Goal: Transaction & Acquisition: Purchase product/service

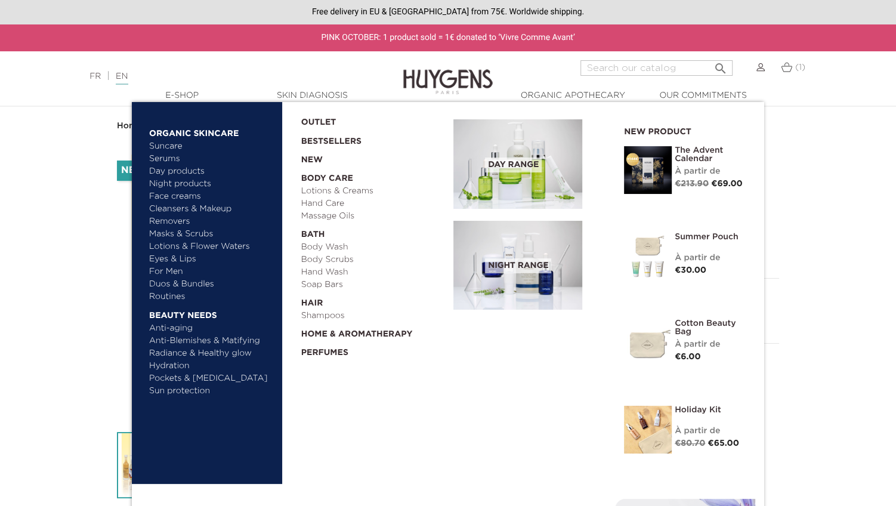
click at [672, 160] on div "The Advent Calendar Discover À partir de Regular price €213.90 Price €69.00 -€1…" at bounding box center [685, 174] width 140 height 57
click at [662, 160] on img at bounding box center [648, 170] width 48 height 48
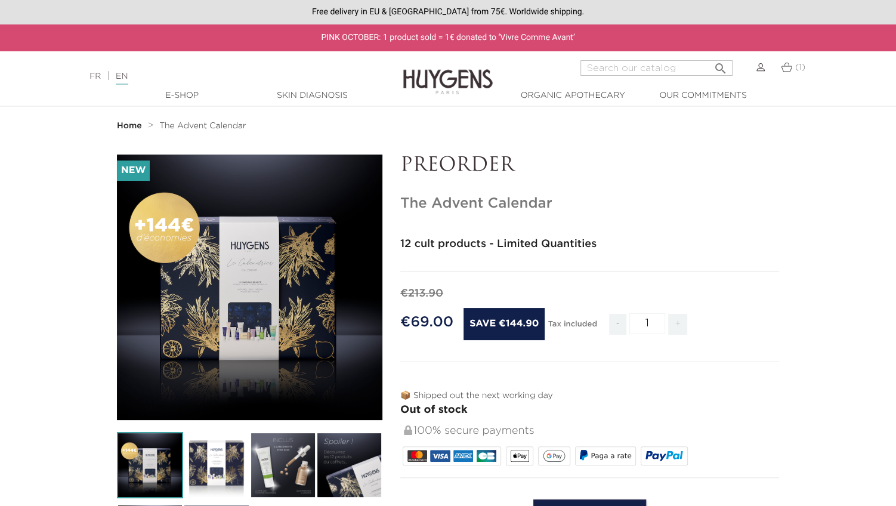
click at [94, 81] on div "FR | EN Français English" at bounding box center [224, 76] width 281 height 14
click at [94, 78] on link "FR" at bounding box center [94, 76] width 11 height 8
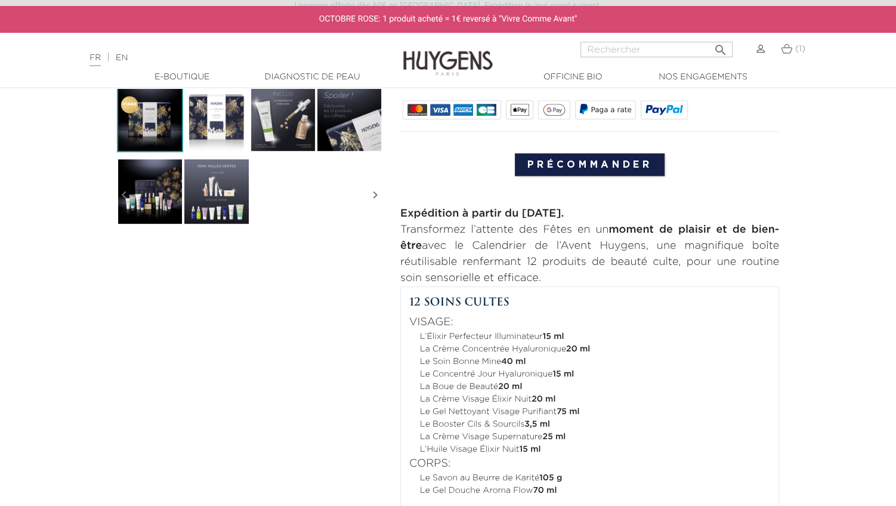
scroll to position [379, 0]
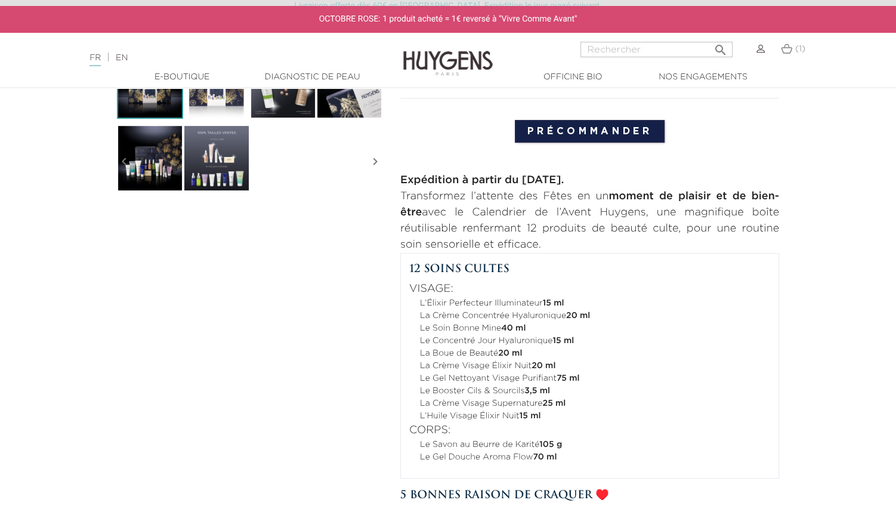
click at [512, 178] on strong "Expédition à partir du 3 novembre 2025." at bounding box center [481, 180] width 163 height 11
copy div "Expédition à partir du 3 novembre 2025."
click at [620, 235] on p "Transformez l’attente des Fêtes en un moment de plaisir et de bien-être avec le…" at bounding box center [589, 220] width 379 height 64
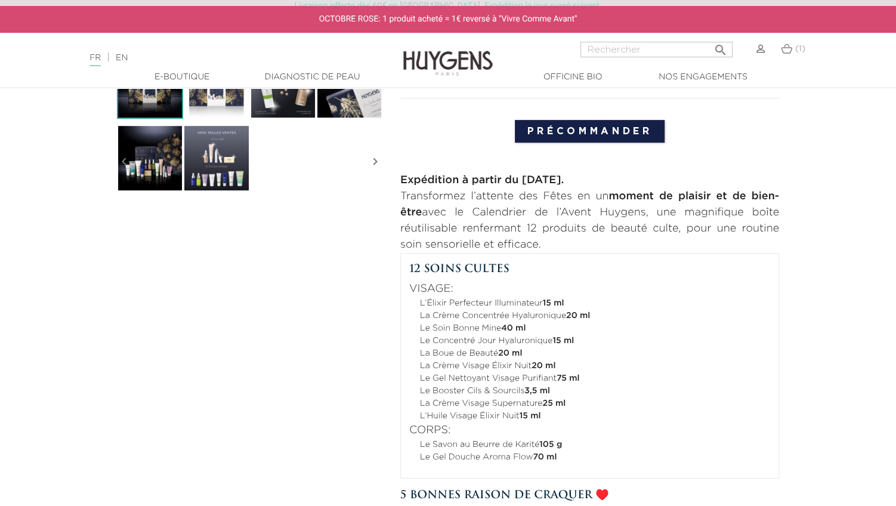
click at [128, 57] on link "EN" at bounding box center [122, 58] width 12 height 8
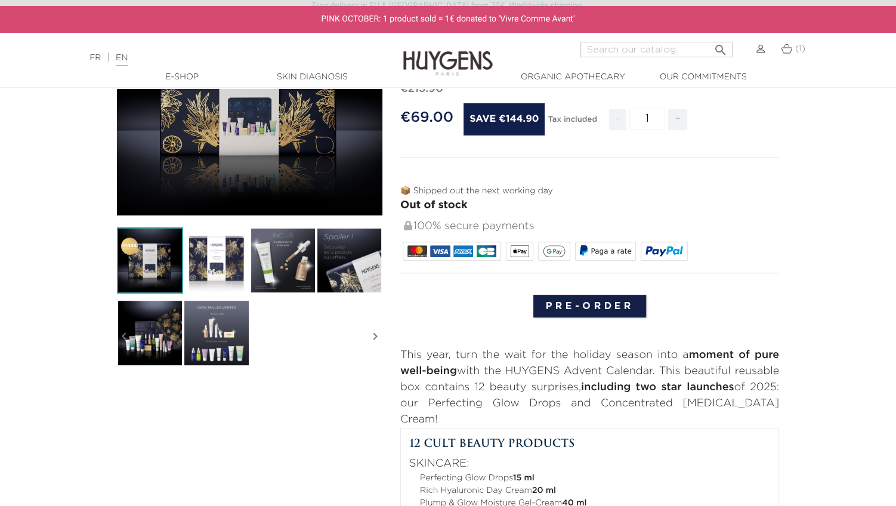
scroll to position [65, 0]
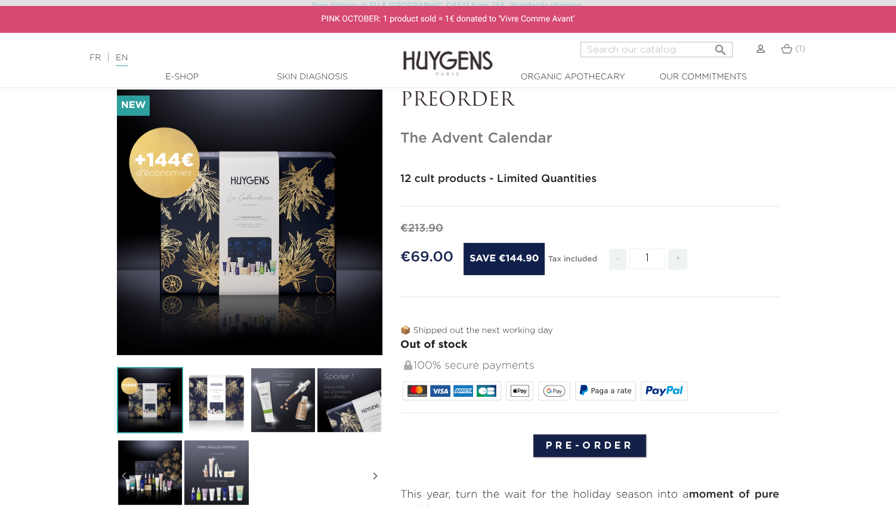
click at [509, 328] on p "📦 Shipped out the next working day" at bounding box center [589, 330] width 379 height 13
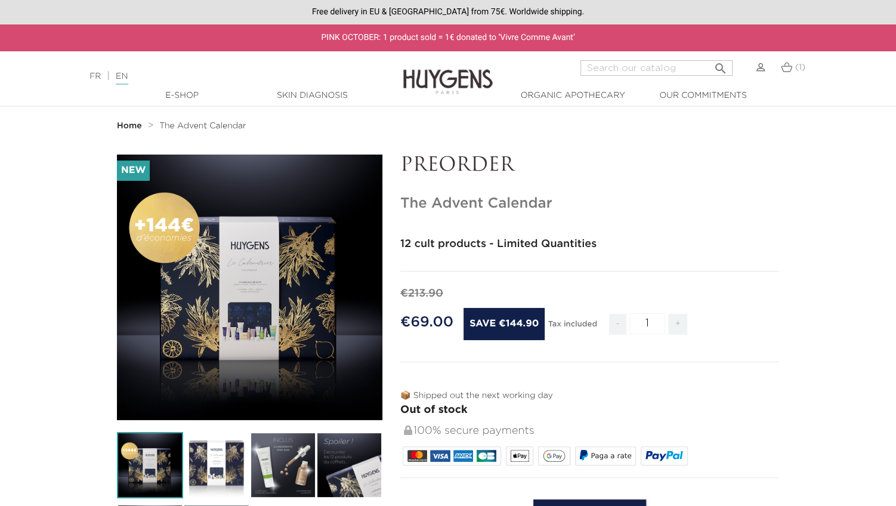
scroll to position [0, 0]
